Goal: Task Accomplishment & Management: Use online tool/utility

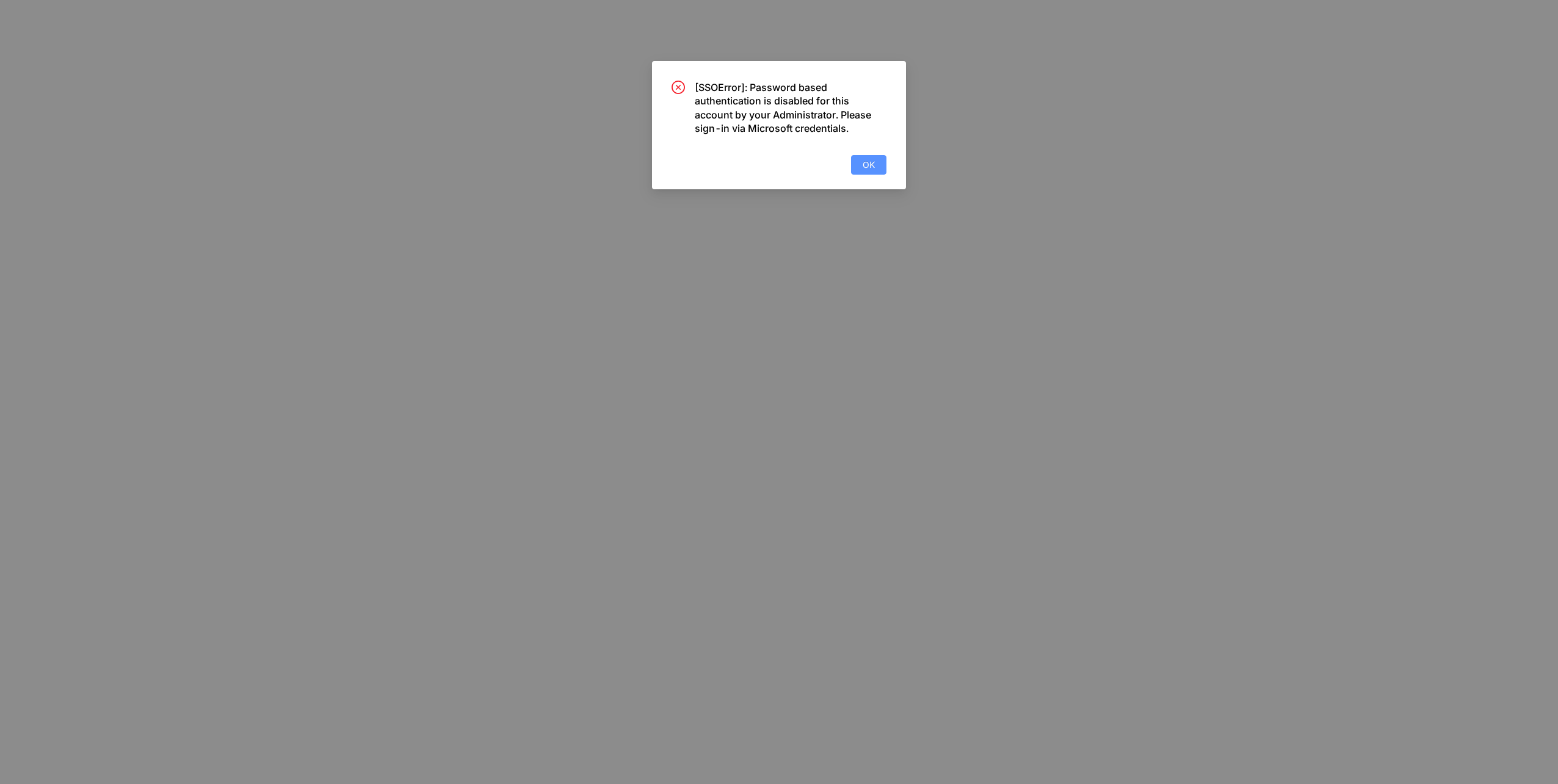
click at [867, 161] on span "OK" at bounding box center [869, 165] width 12 height 13
